Goal: Complete application form: Complete application form

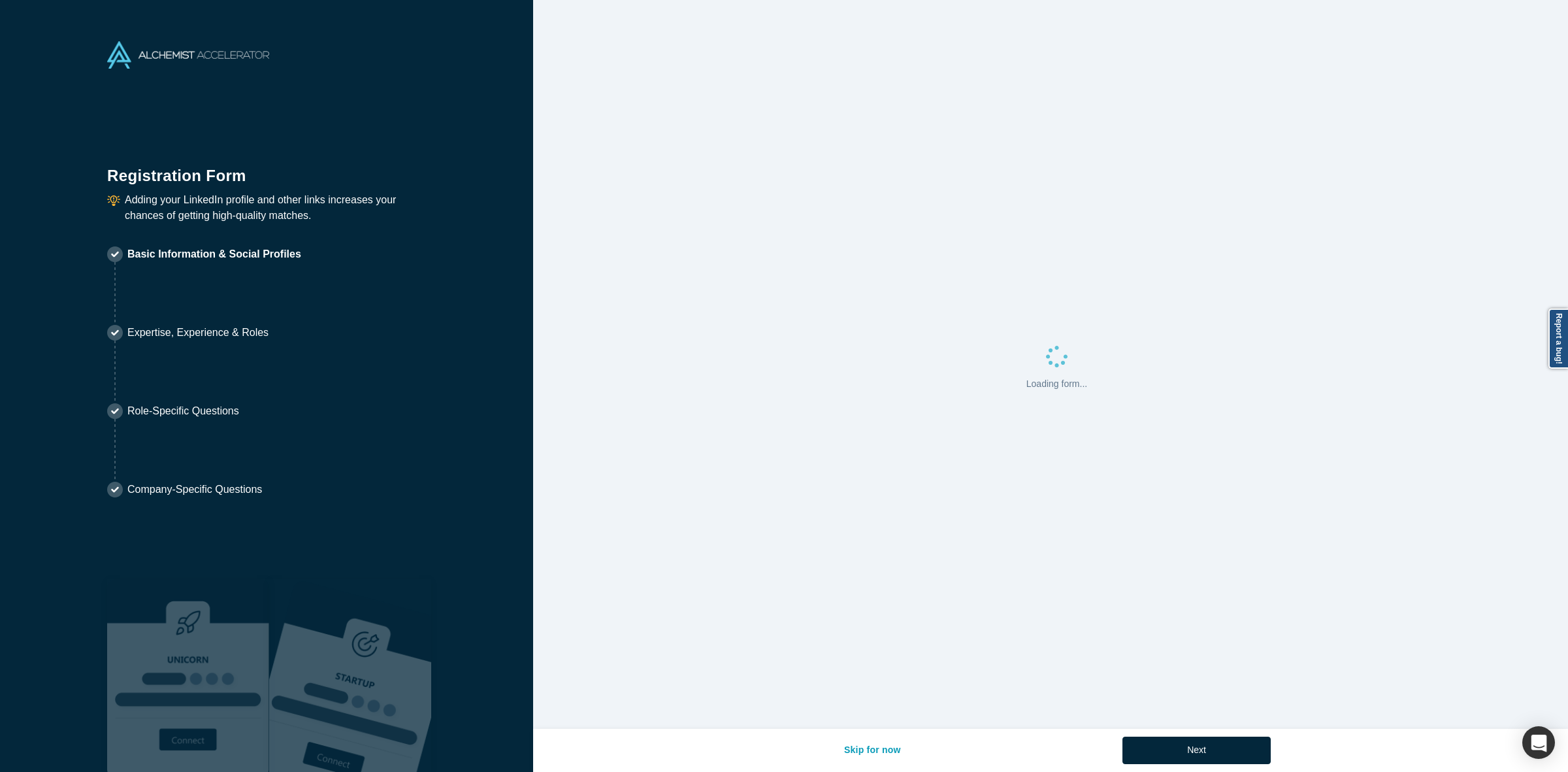
select select "PH"
